Goal: Information Seeking & Learning: Learn about a topic

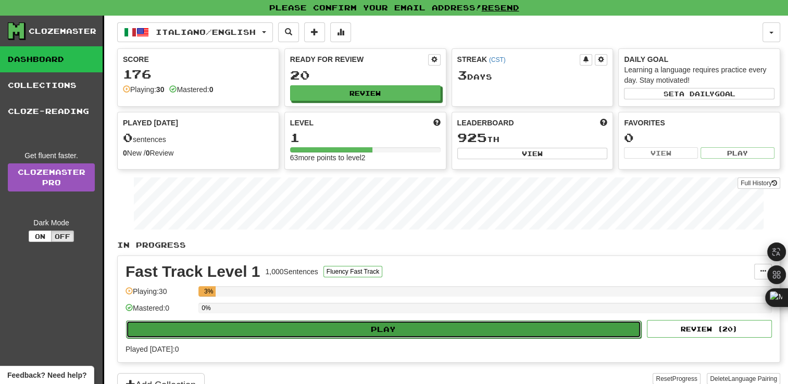
click at [272, 330] on button "Play" at bounding box center [383, 330] width 515 height 18
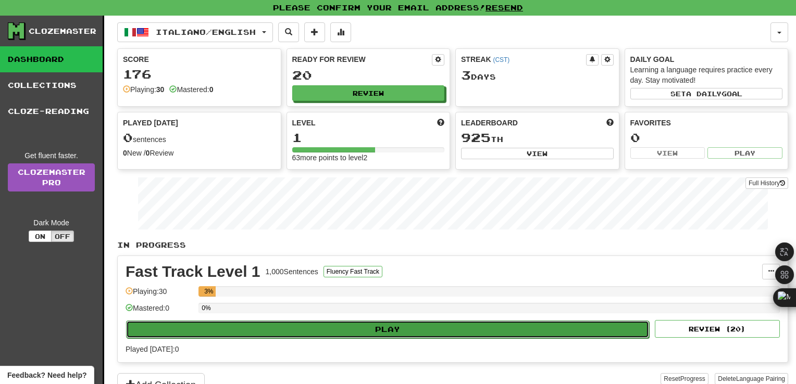
select select "**"
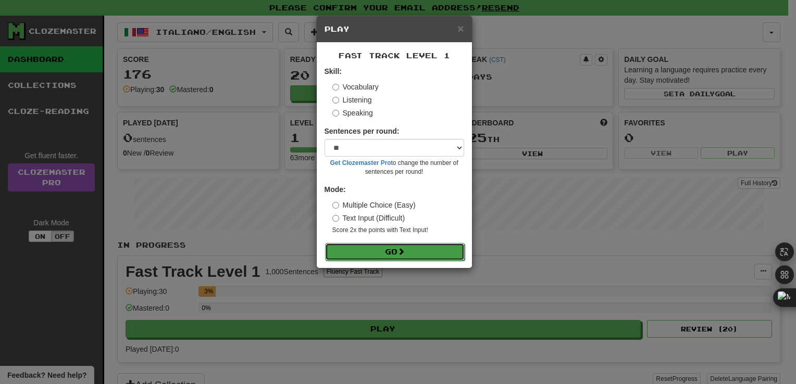
click at [364, 253] on button "Go" at bounding box center [395, 252] width 140 height 18
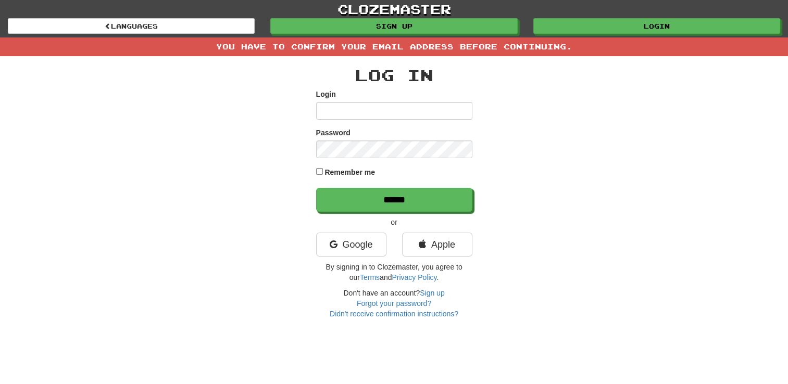
type input "******"
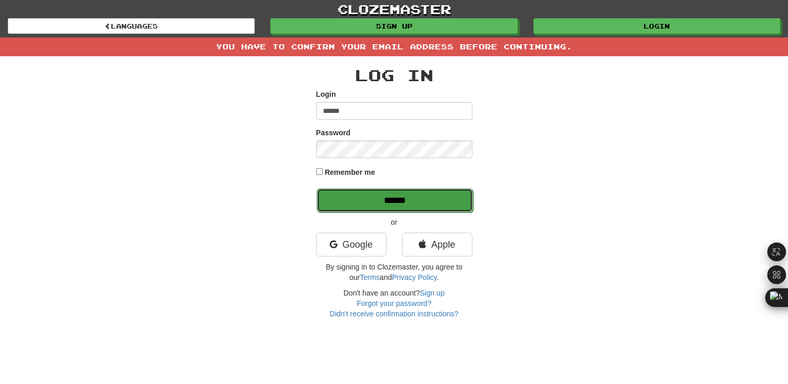
click at [360, 193] on input "******" at bounding box center [395, 200] width 156 height 24
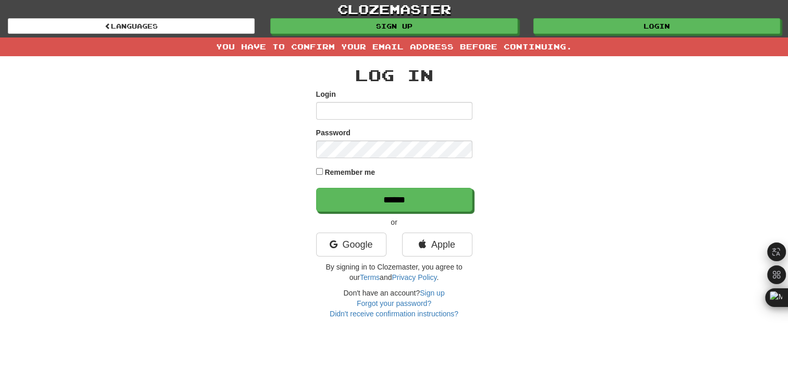
type input "******"
click at [315, 172] on div "Log In Login ****** Password Remember me ****** or Google Apple By signing in t…" at bounding box center [394, 187] width 609 height 263
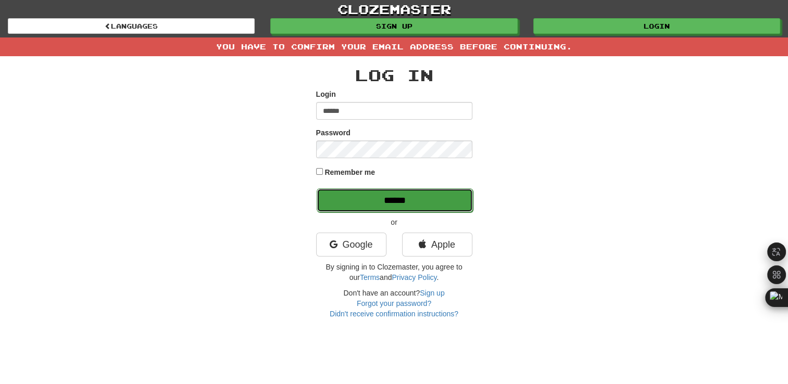
click at [361, 205] on input "******" at bounding box center [395, 200] width 156 height 24
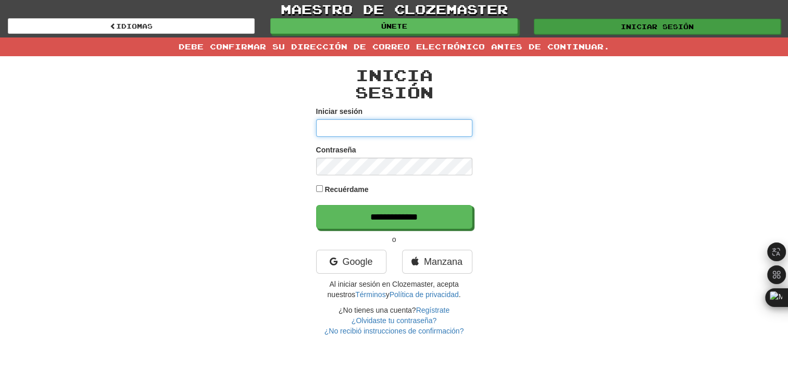
type input "******"
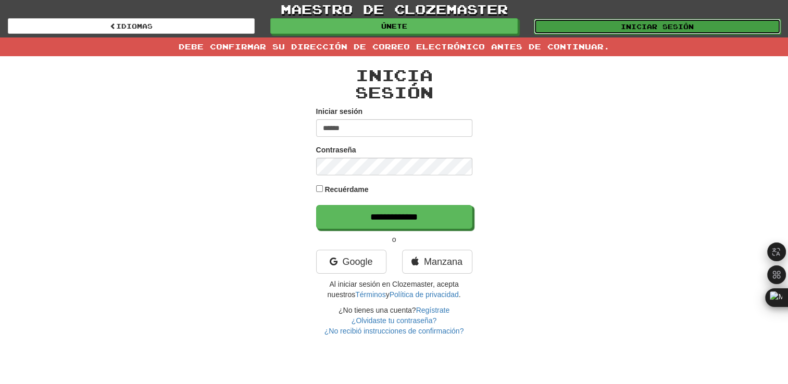
click at [577, 23] on link "Iniciar sesión" at bounding box center [657, 27] width 247 height 16
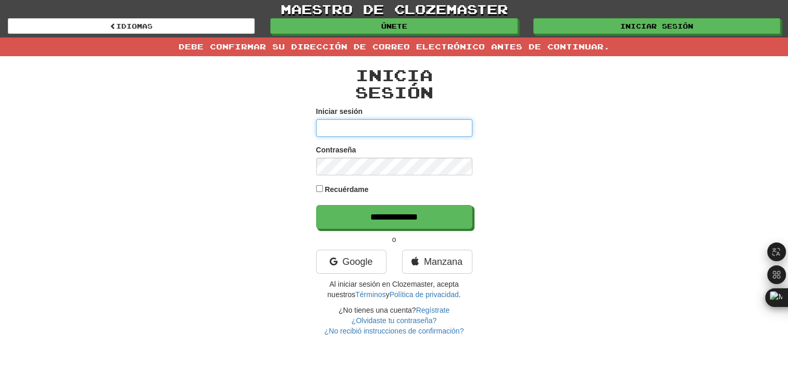
type input "******"
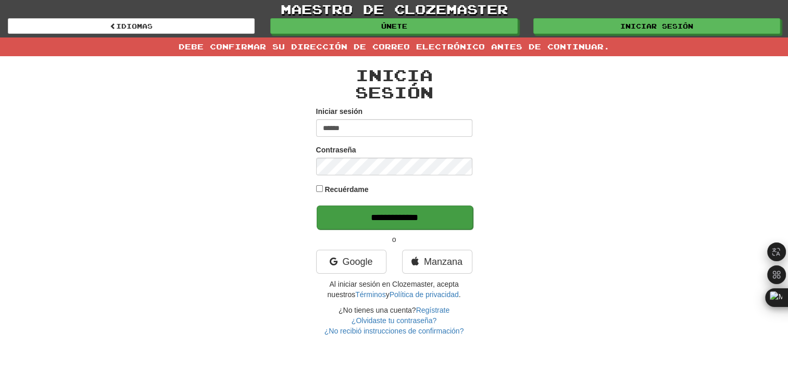
drag, startPoint x: 256, startPoint y: 161, endPoint x: 344, endPoint y: 223, distance: 108.3
click at [344, 223] on div "Inicia sesión Iniciar sesión ****** Contraseña Recuérdame ****** o Google Manza…" at bounding box center [394, 196] width 609 height 280
click at [344, 223] on input "******" at bounding box center [395, 218] width 156 height 24
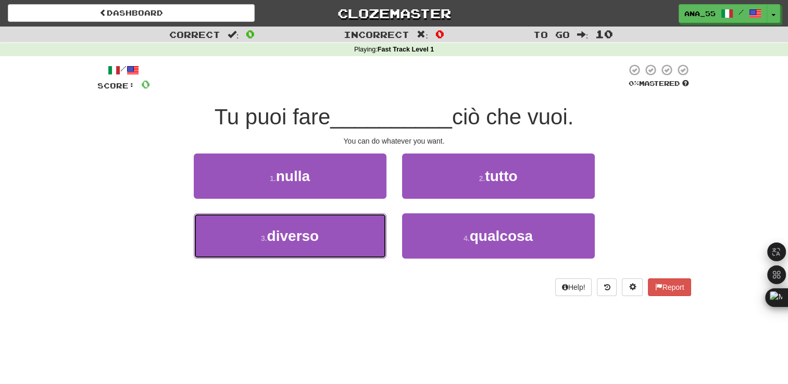
click at [344, 223] on button "3 . diverso" at bounding box center [290, 235] width 193 height 45
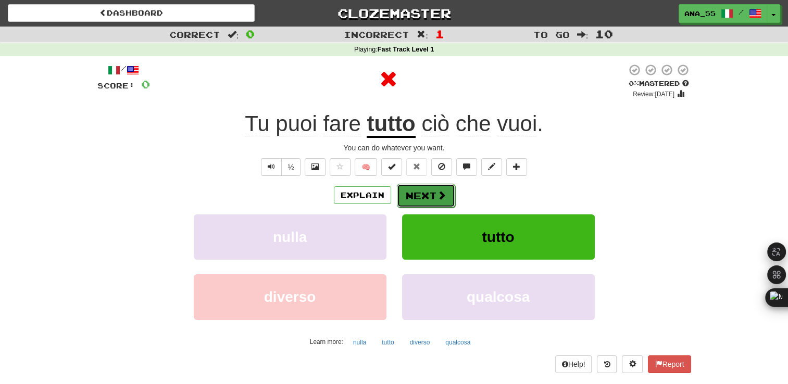
click at [415, 205] on button "Next" at bounding box center [426, 196] width 58 height 24
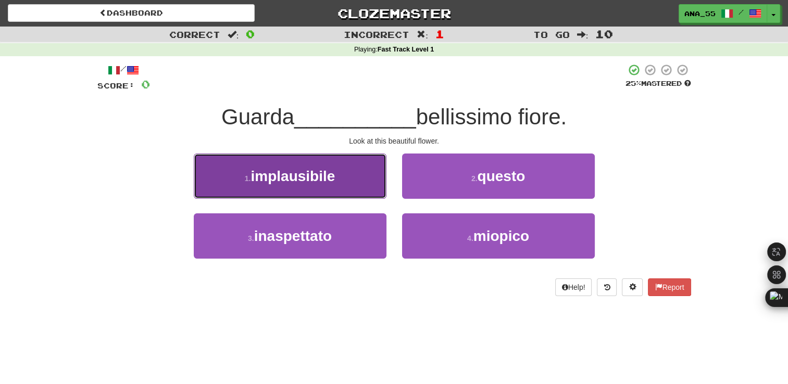
click at [381, 188] on button "1 . implausibile" at bounding box center [290, 176] width 193 height 45
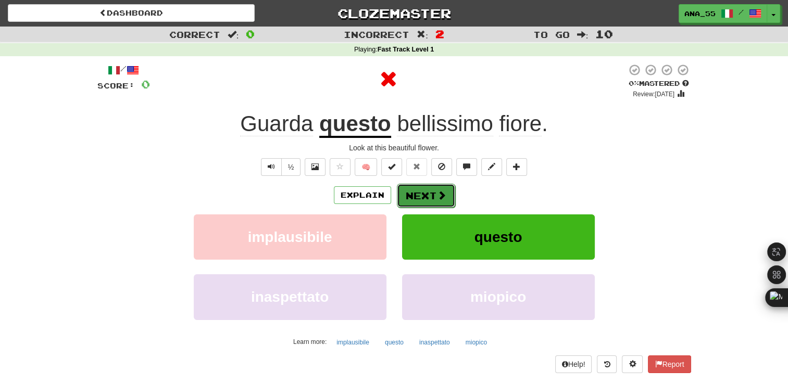
click at [437, 197] on span at bounding box center [441, 195] width 9 height 9
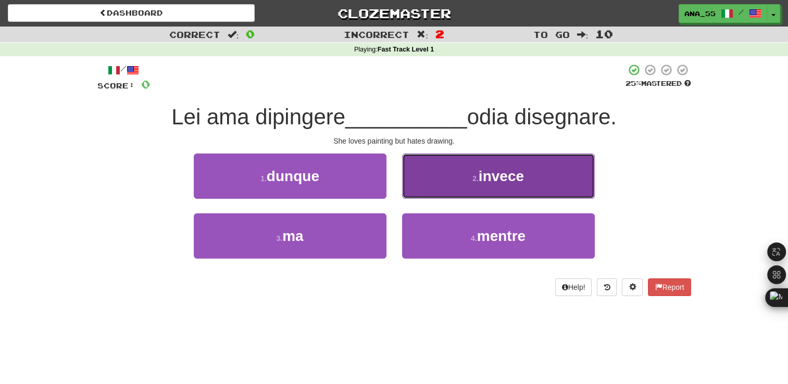
click at [439, 185] on button "2 . invece" at bounding box center [498, 176] width 193 height 45
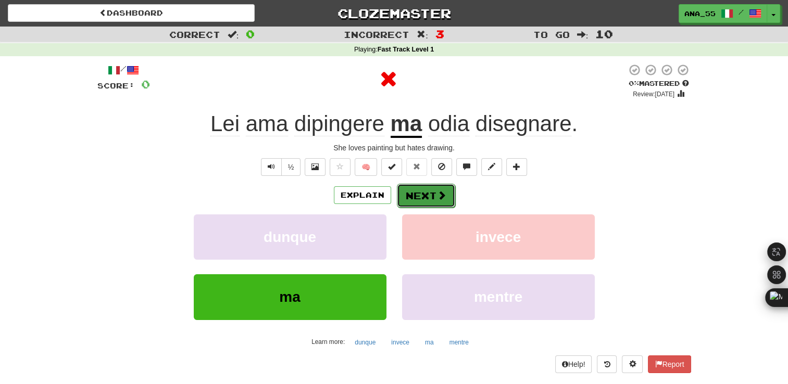
click at [438, 188] on button "Next" at bounding box center [426, 196] width 58 height 24
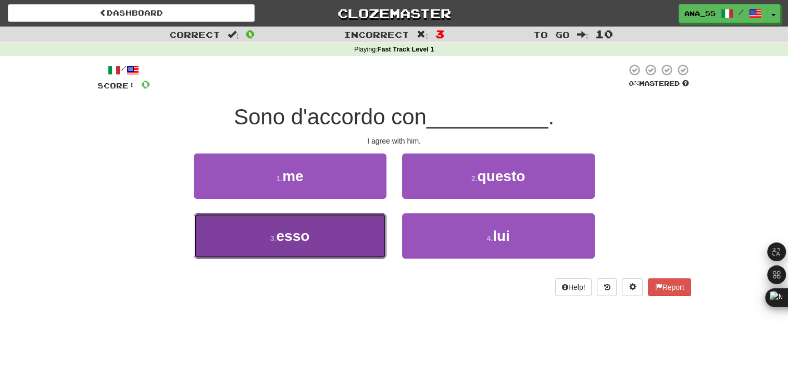
click at [373, 234] on button "3 . esso" at bounding box center [290, 235] width 193 height 45
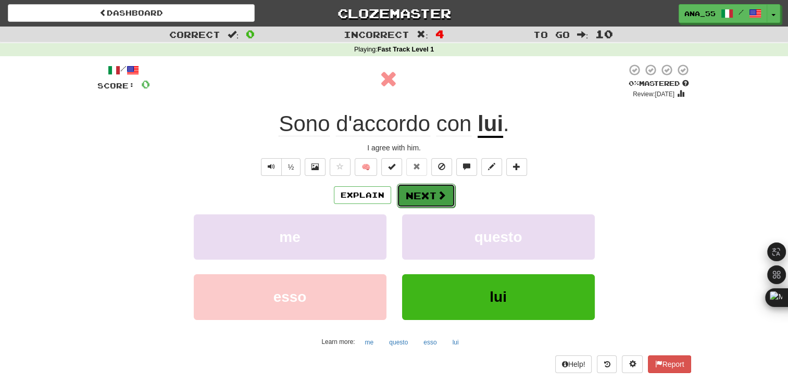
click at [406, 190] on button "Next" at bounding box center [426, 196] width 58 height 24
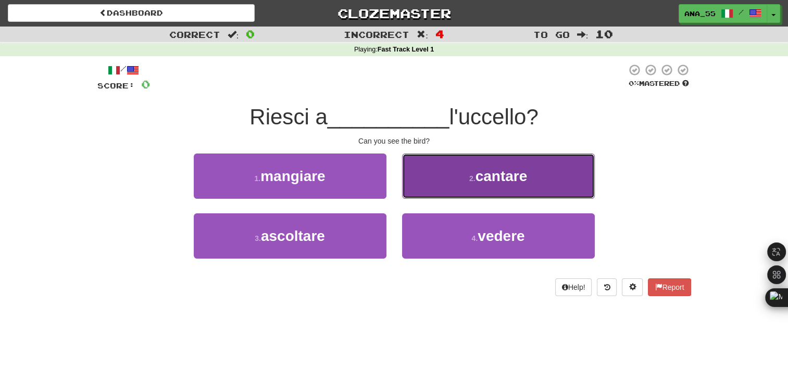
click at [506, 181] on span "cantare" at bounding box center [501, 176] width 52 height 16
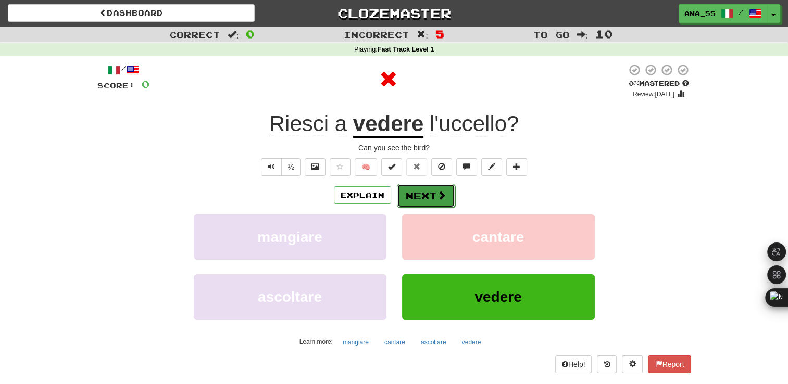
click at [425, 197] on button "Next" at bounding box center [426, 196] width 58 height 24
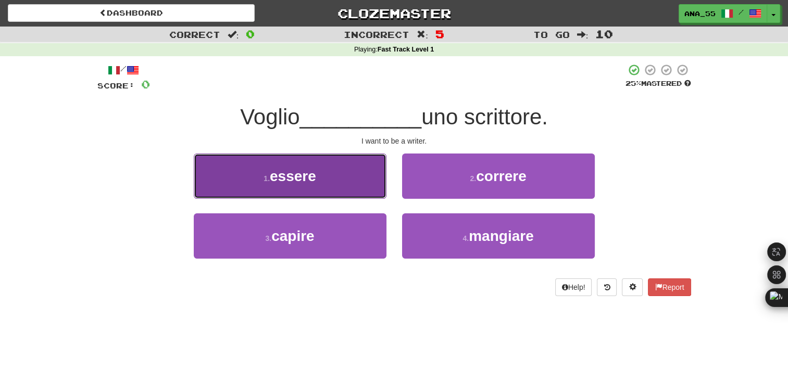
click at [323, 185] on button "1 . essere" at bounding box center [290, 176] width 193 height 45
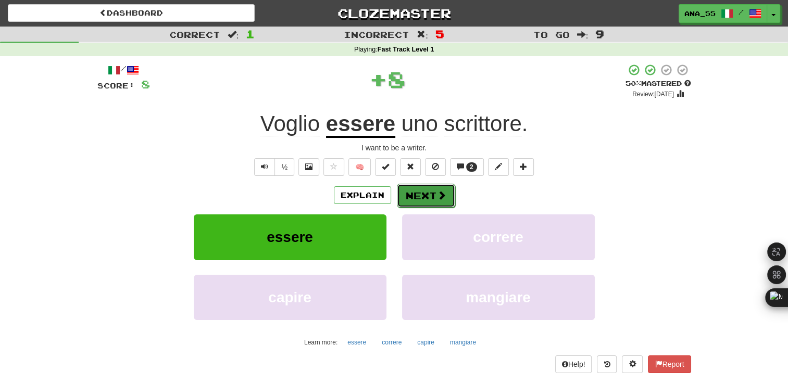
click at [413, 194] on button "Next" at bounding box center [426, 196] width 58 height 24
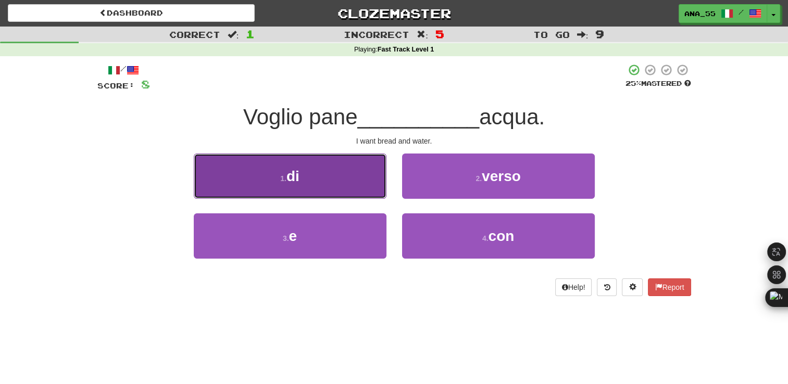
click at [323, 187] on button "1 . di" at bounding box center [290, 176] width 193 height 45
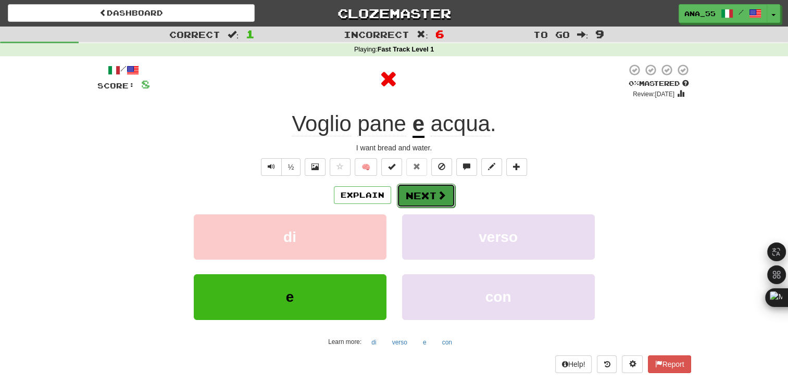
click at [436, 205] on button "Next" at bounding box center [426, 196] width 58 height 24
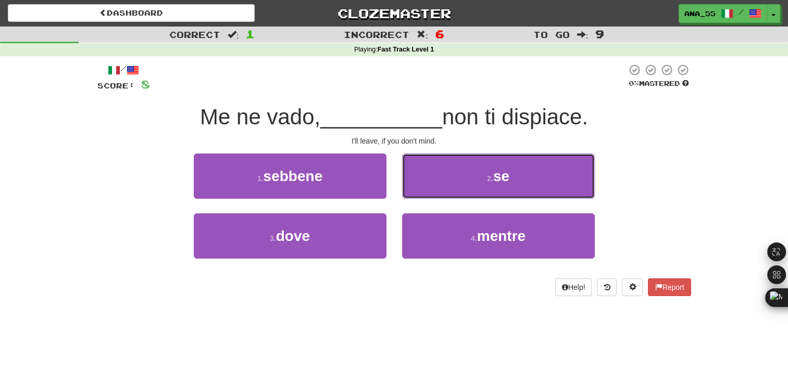
click at [490, 178] on small "2 ." at bounding box center [490, 178] width 6 height 8
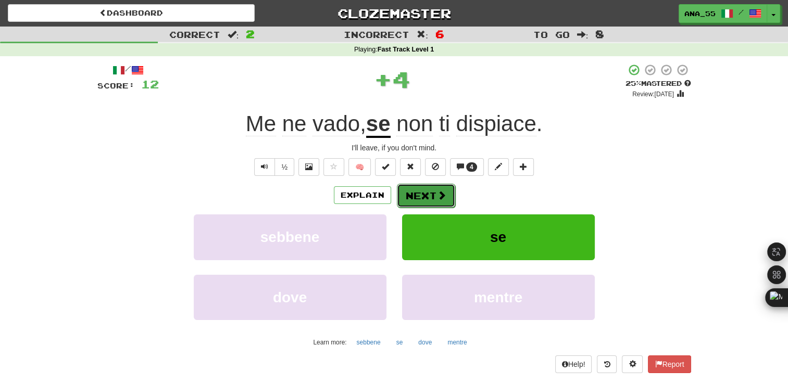
click at [438, 195] on span at bounding box center [441, 195] width 9 height 9
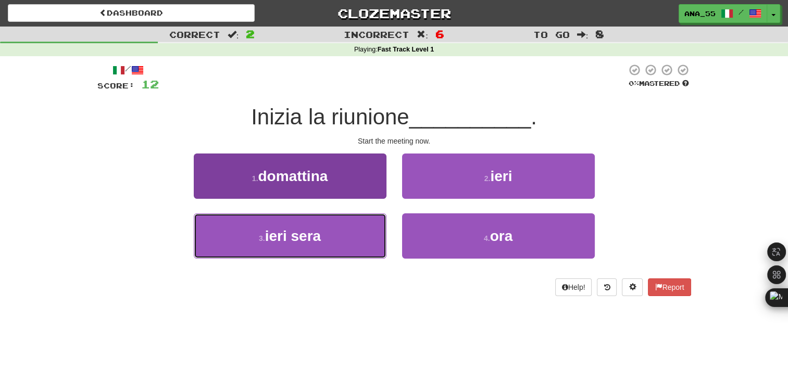
click at [347, 241] on button "3 . ieri sera" at bounding box center [290, 235] width 193 height 45
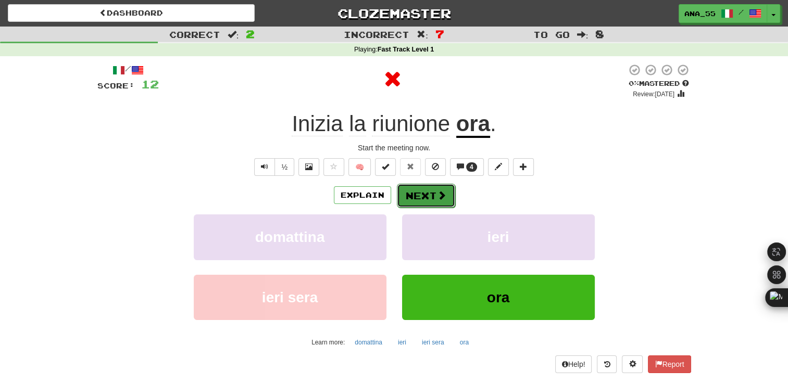
click at [405, 201] on button "Next" at bounding box center [426, 196] width 58 height 24
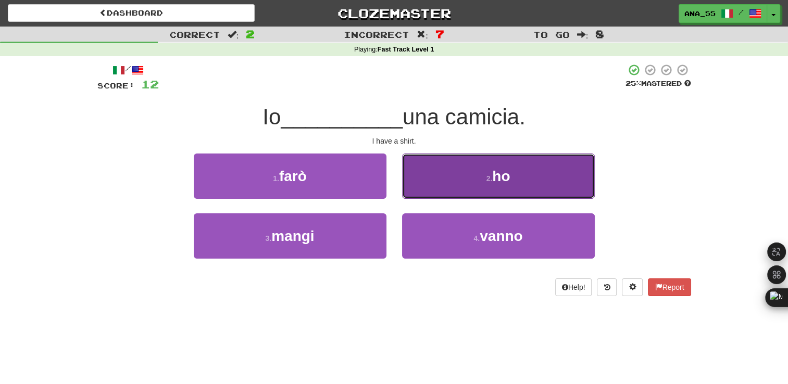
click at [436, 172] on button "2 . ho" at bounding box center [498, 176] width 193 height 45
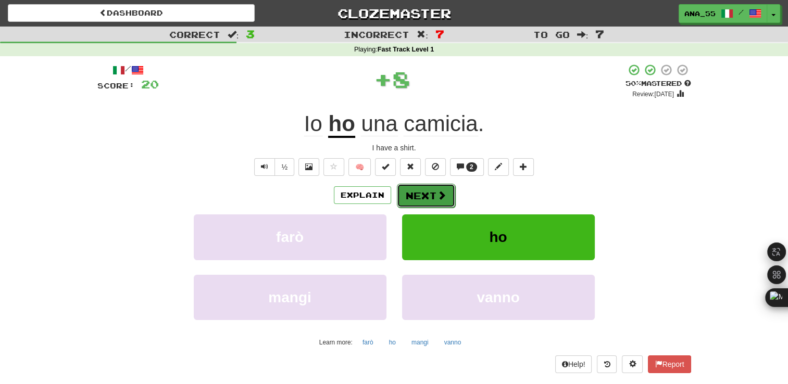
click at [423, 194] on button "Next" at bounding box center [426, 196] width 58 height 24
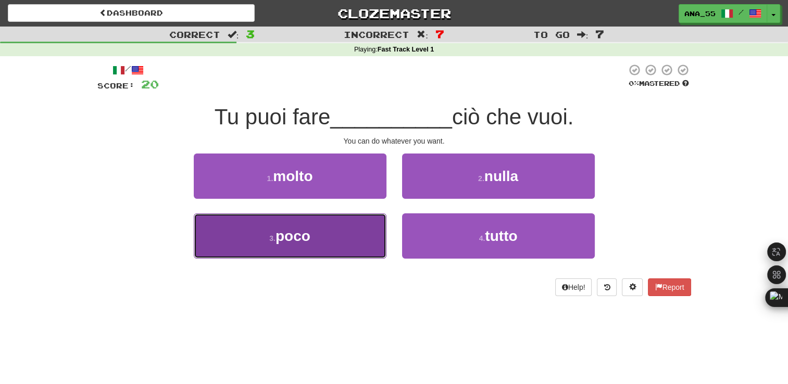
click at [351, 245] on button "3 . poco" at bounding box center [290, 235] width 193 height 45
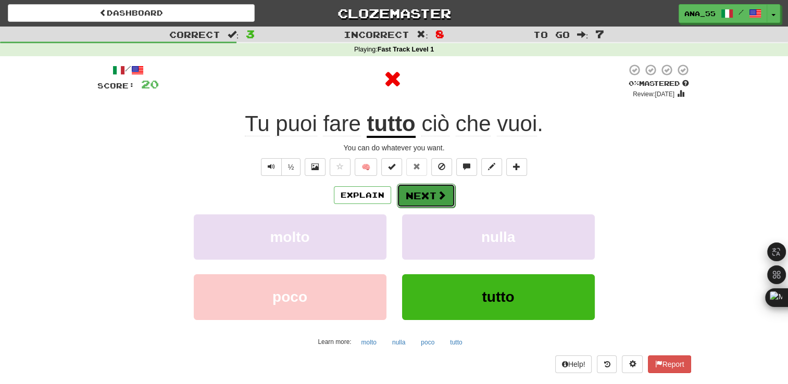
click at [417, 200] on button "Next" at bounding box center [426, 196] width 58 height 24
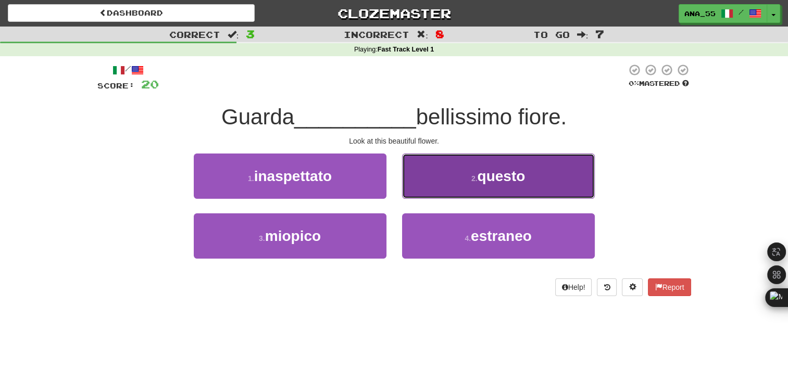
click at [509, 186] on button "2 . questo" at bounding box center [498, 176] width 193 height 45
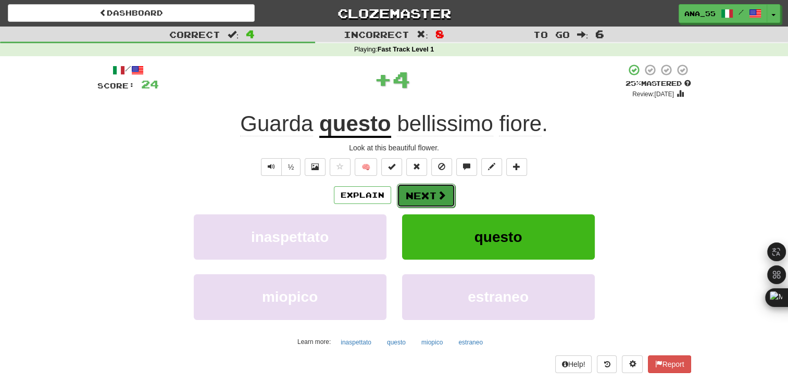
click at [420, 196] on button "Next" at bounding box center [426, 196] width 58 height 24
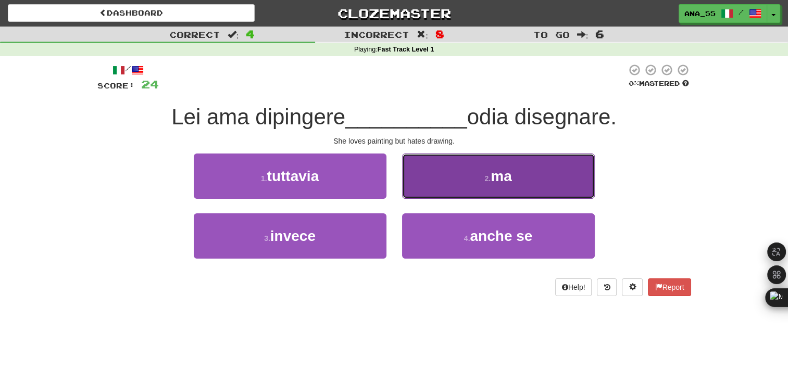
click at [440, 174] on button "2 . ma" at bounding box center [498, 176] width 193 height 45
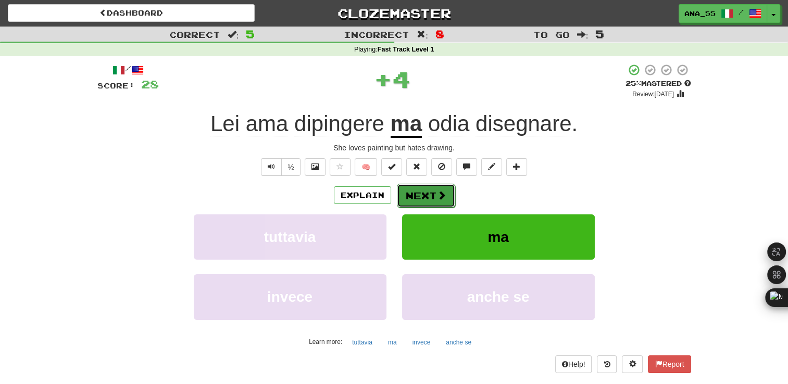
click at [423, 197] on button "Next" at bounding box center [426, 196] width 58 height 24
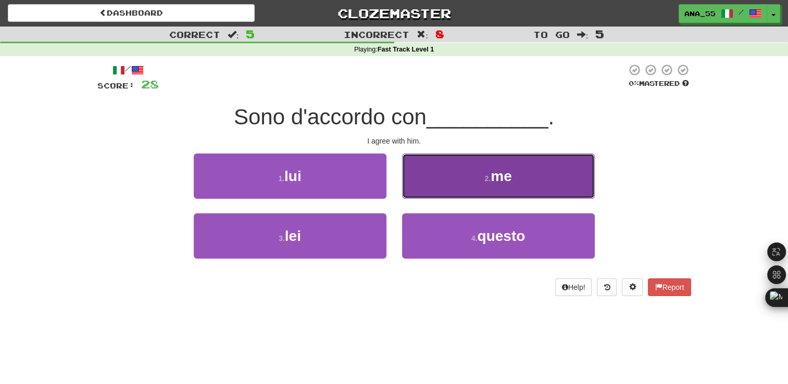
click at [457, 183] on button "2 . me" at bounding box center [498, 176] width 193 height 45
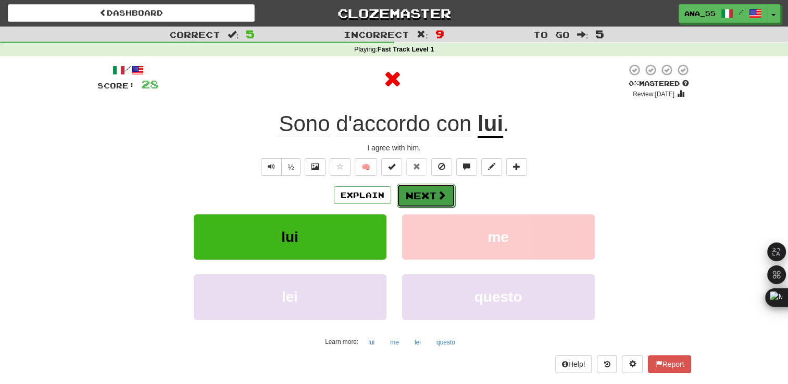
click at [423, 195] on button "Next" at bounding box center [426, 196] width 58 height 24
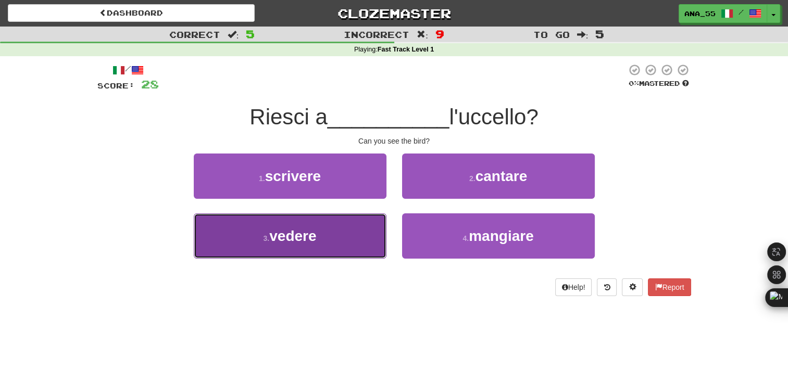
click at [342, 233] on button "3 . vedere" at bounding box center [290, 235] width 193 height 45
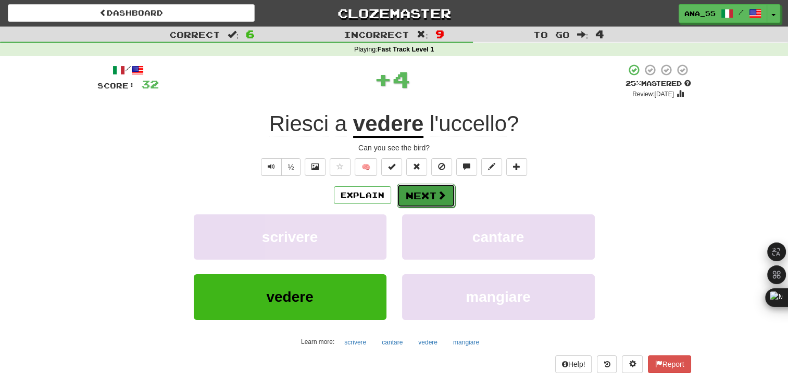
click at [424, 191] on button "Next" at bounding box center [426, 196] width 58 height 24
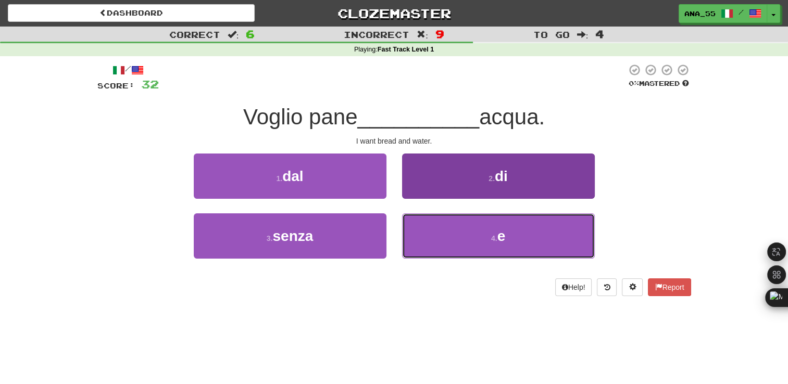
click at [446, 220] on button "4 . e" at bounding box center [498, 235] width 193 height 45
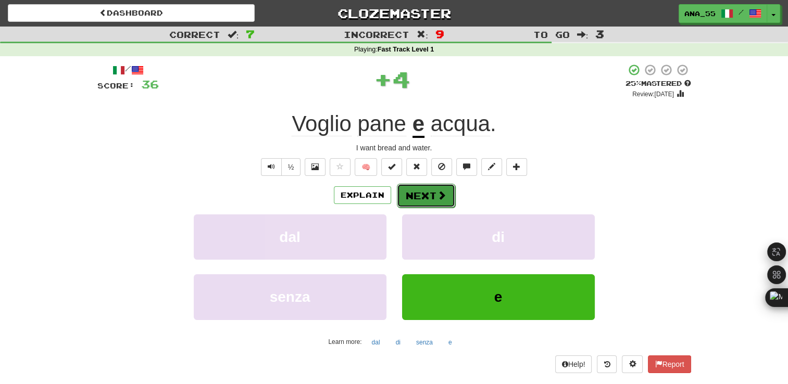
click at [434, 199] on button "Next" at bounding box center [426, 196] width 58 height 24
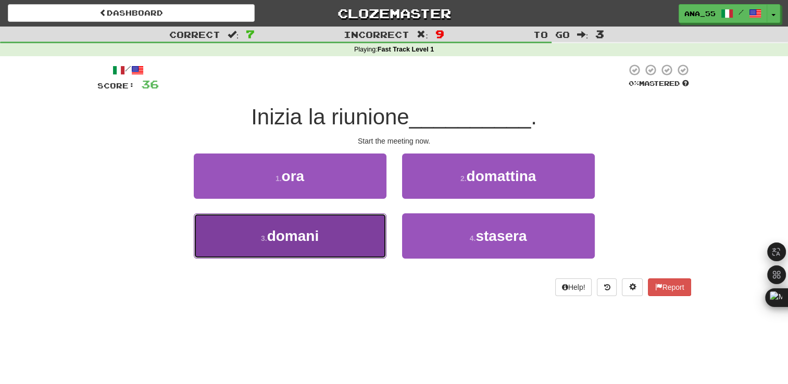
click at [348, 241] on button "3 . domani" at bounding box center [290, 235] width 193 height 45
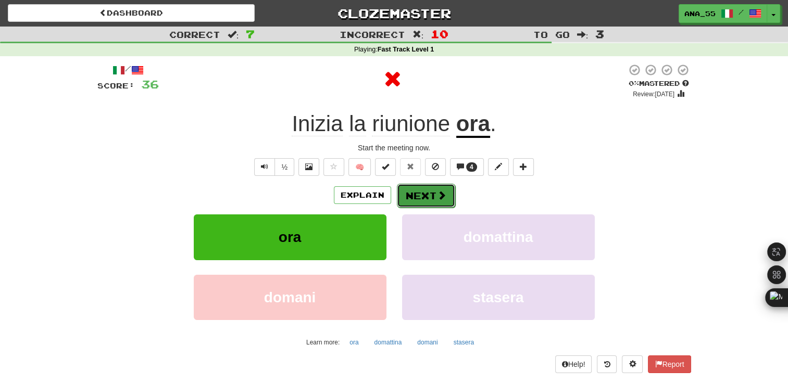
click at [412, 192] on button "Next" at bounding box center [426, 196] width 58 height 24
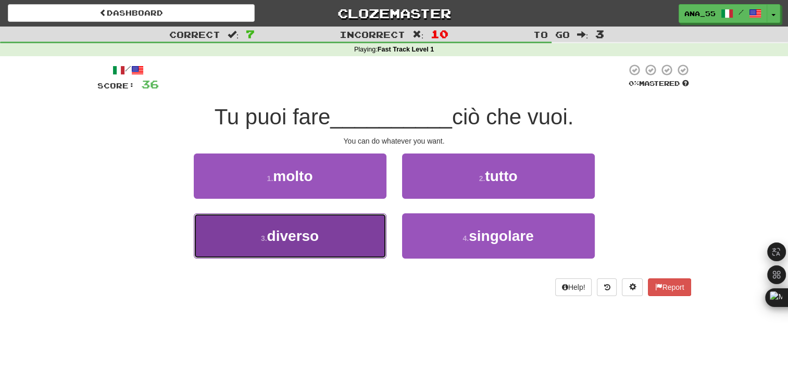
click at [335, 240] on button "3 . diverso" at bounding box center [290, 235] width 193 height 45
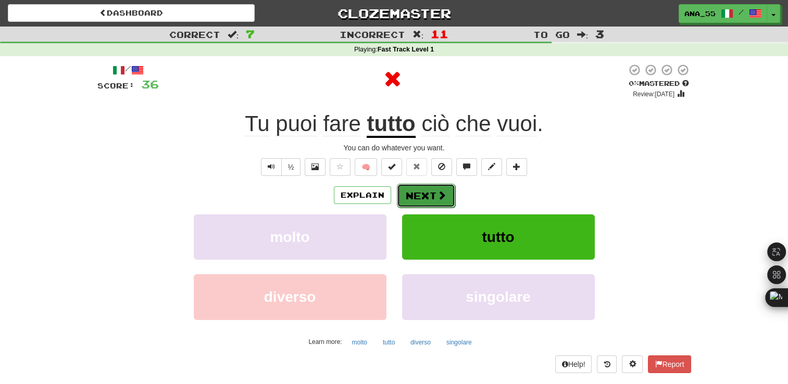
click at [435, 198] on button "Next" at bounding box center [426, 196] width 58 height 24
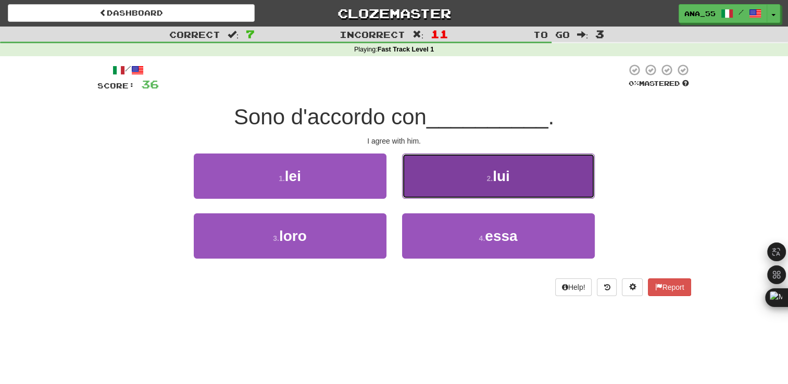
click at [486, 177] on small "2 ." at bounding box center [489, 178] width 6 height 8
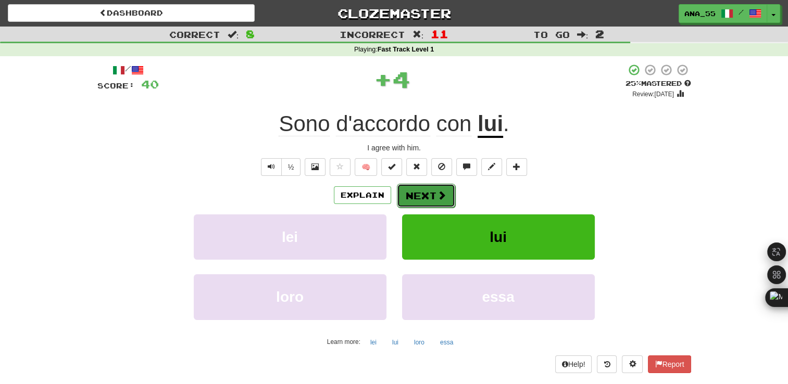
click at [425, 199] on button "Next" at bounding box center [426, 196] width 58 height 24
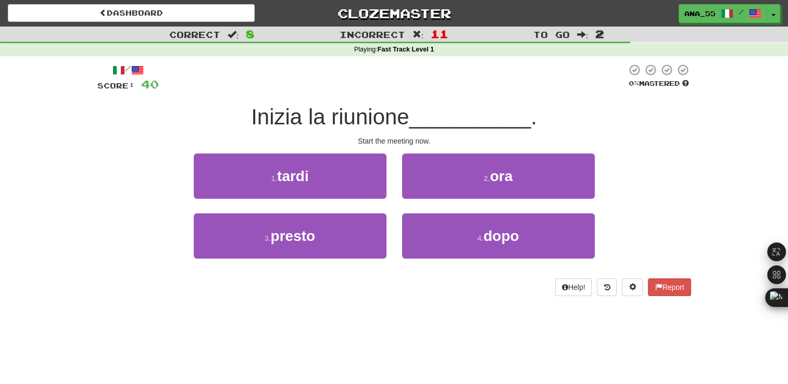
click at [359, 111] on span "Inizia la riunione" at bounding box center [330, 117] width 158 height 24
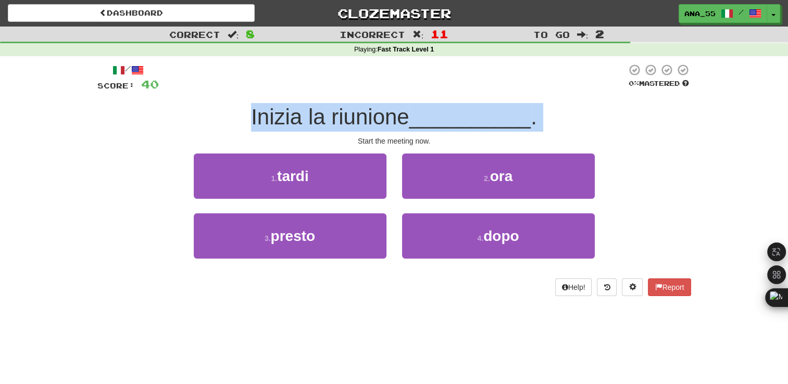
click at [359, 111] on span "Inizia la riunione" at bounding box center [330, 117] width 158 height 24
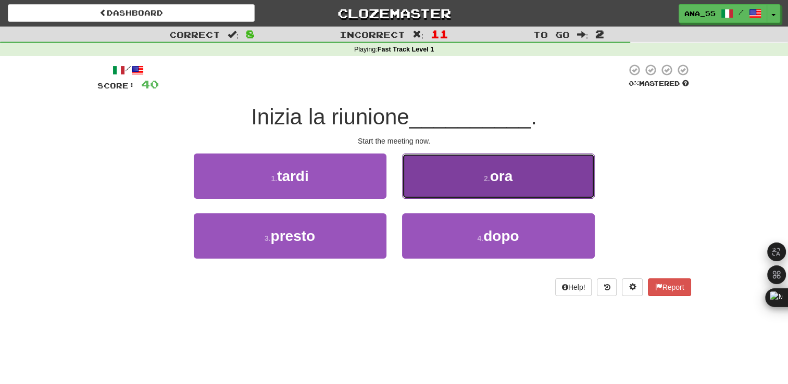
click at [513, 163] on button "2 . ora" at bounding box center [498, 176] width 193 height 45
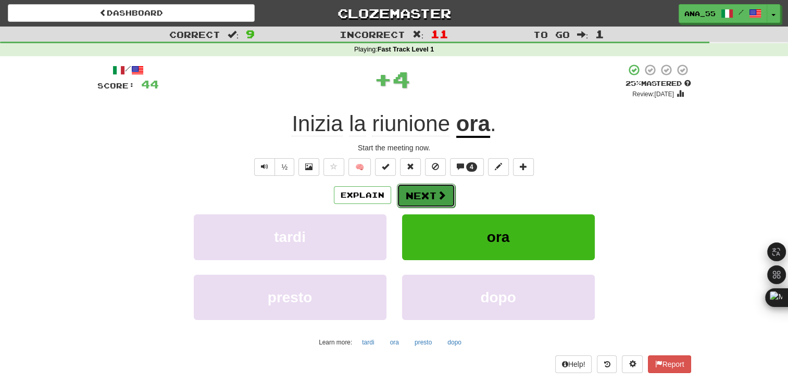
click at [431, 191] on button "Next" at bounding box center [426, 196] width 58 height 24
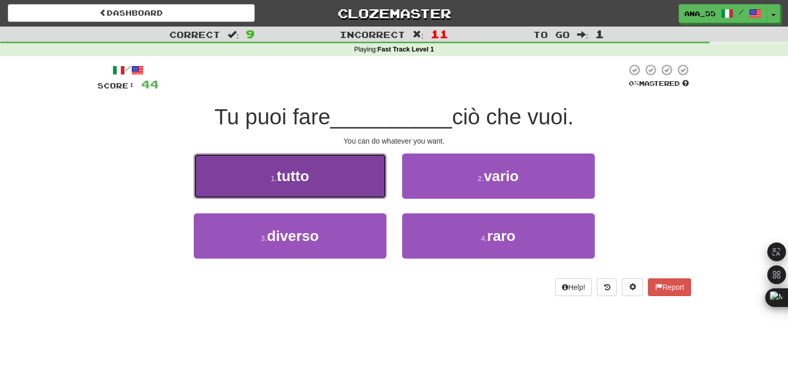
click at [371, 193] on button "1 . tutto" at bounding box center [290, 176] width 193 height 45
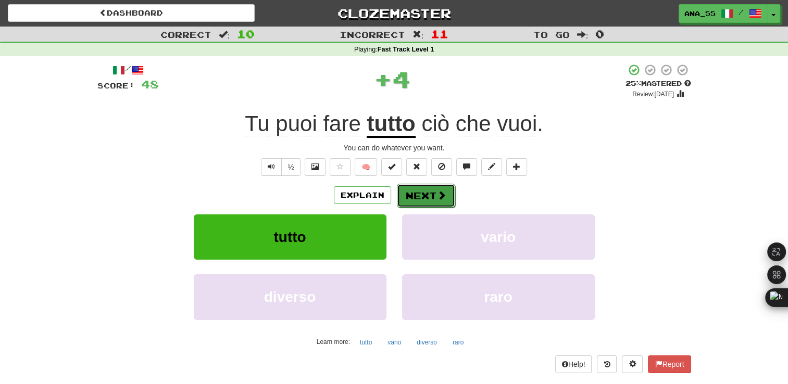
click at [427, 194] on button "Next" at bounding box center [426, 196] width 58 height 24
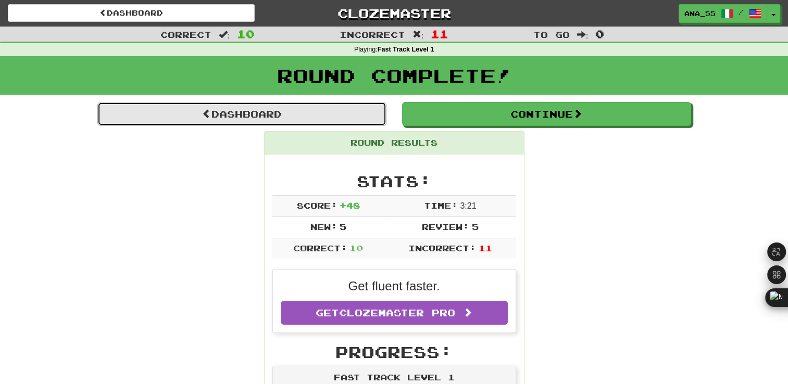
click at [232, 109] on link "Dashboard" at bounding box center [241, 114] width 289 height 24
